Goal: Check status: Check status

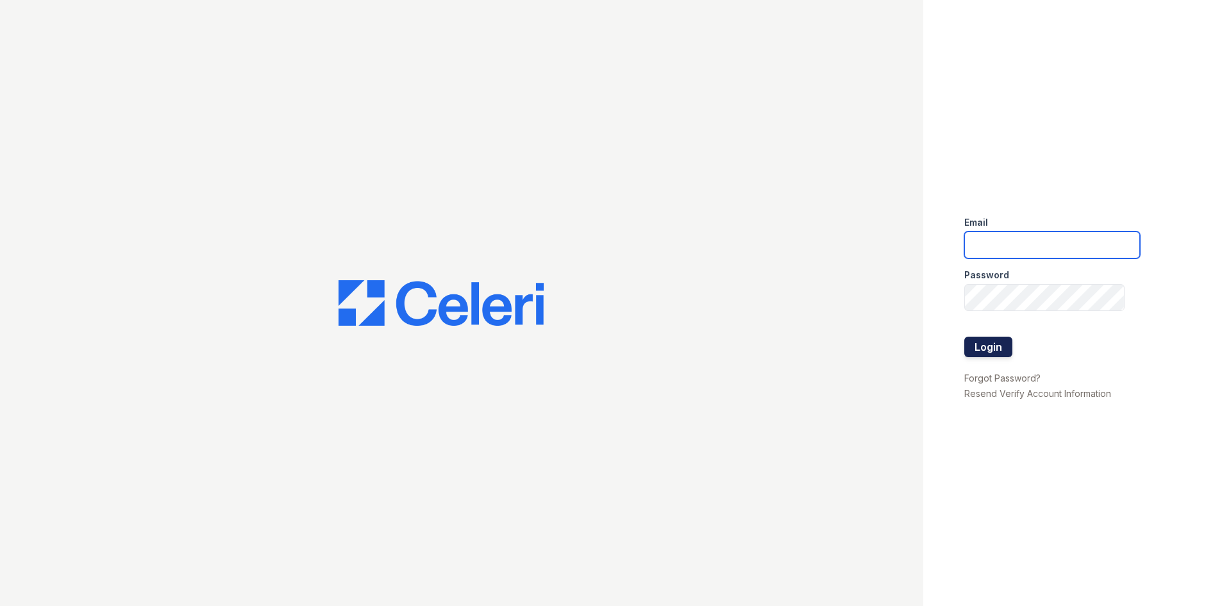
type input "renewtowncenter@trinity-pm.com"
click at [990, 349] on button "Login" at bounding box center [988, 346] width 48 height 21
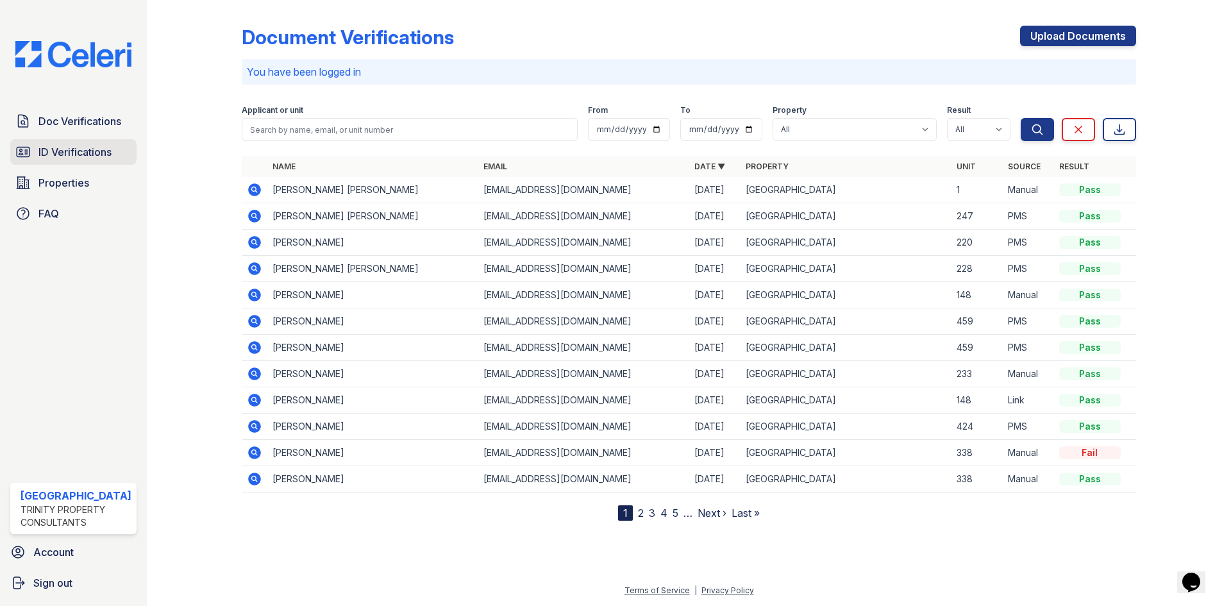
click at [101, 149] on span "ID Verifications" at bounding box center [74, 151] width 73 height 15
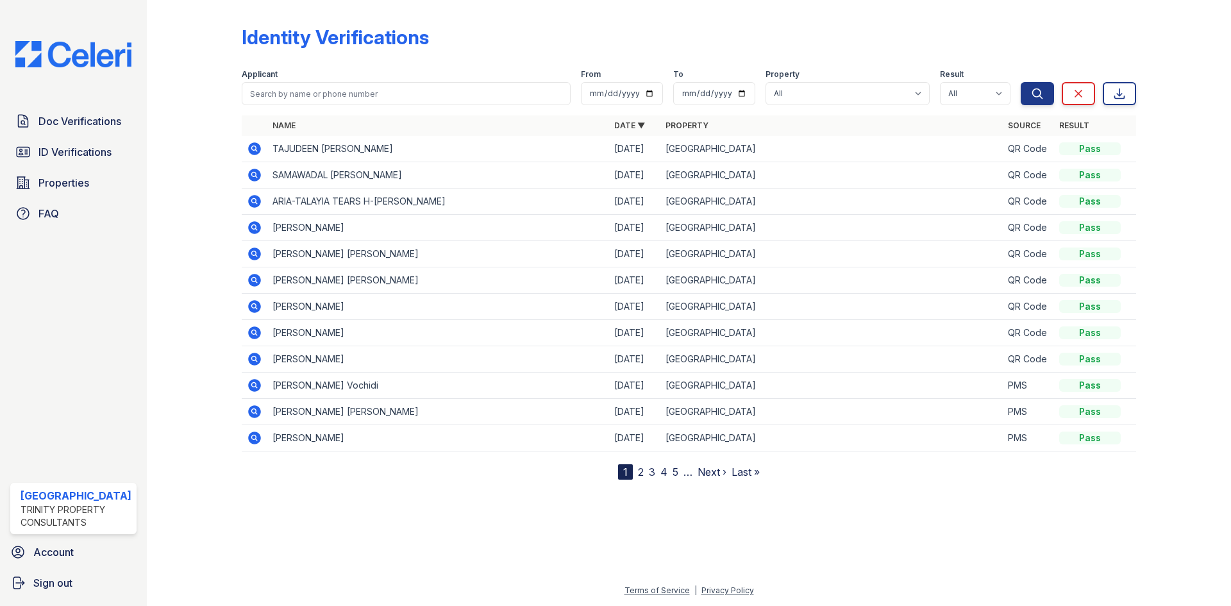
click at [254, 175] on icon at bounding box center [253, 173] width 3 height 3
